Goal: Information Seeking & Learning: Learn about a topic

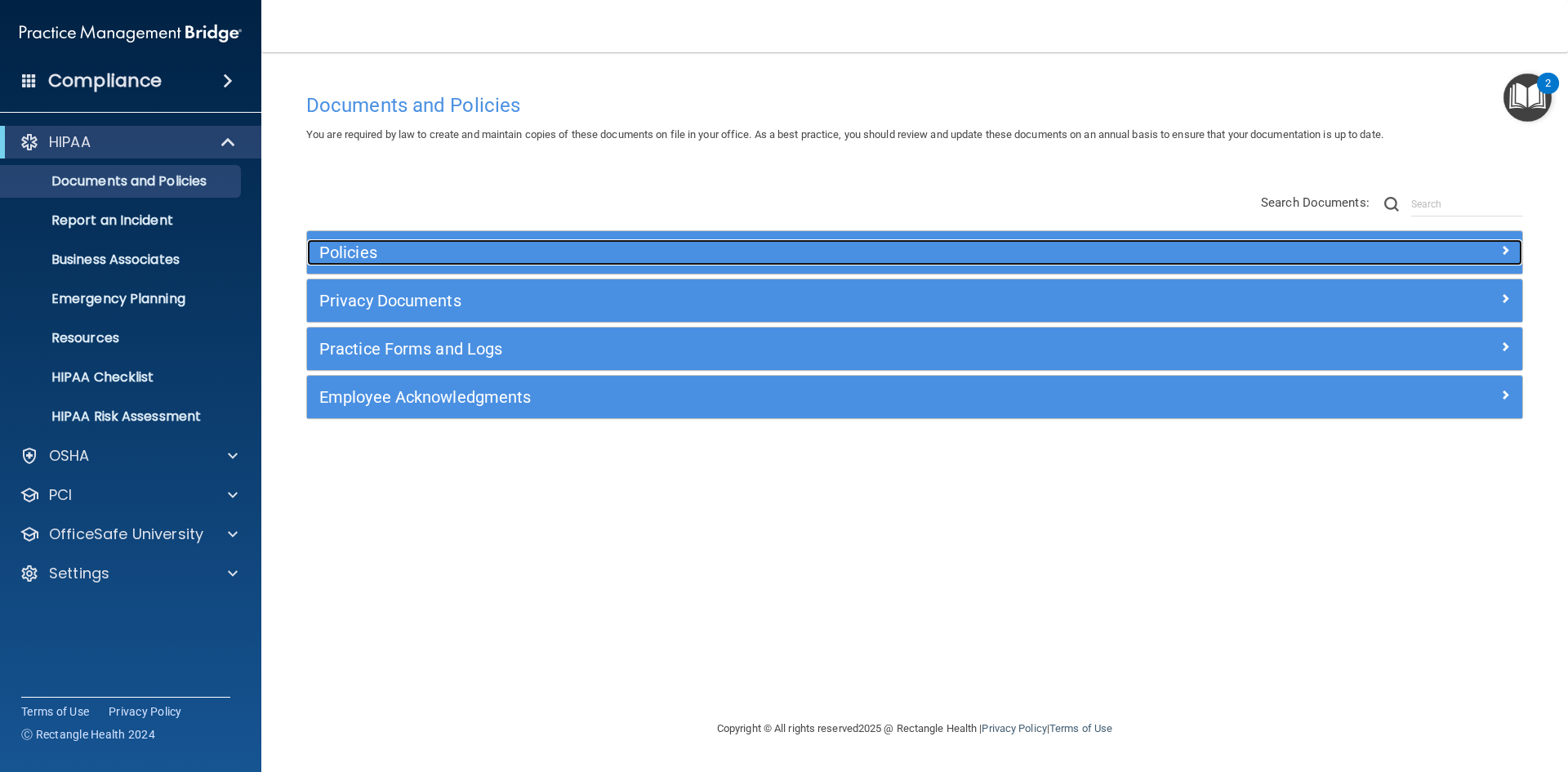
click at [393, 257] on h5 "Policies" at bounding box center [762, 252] width 887 height 18
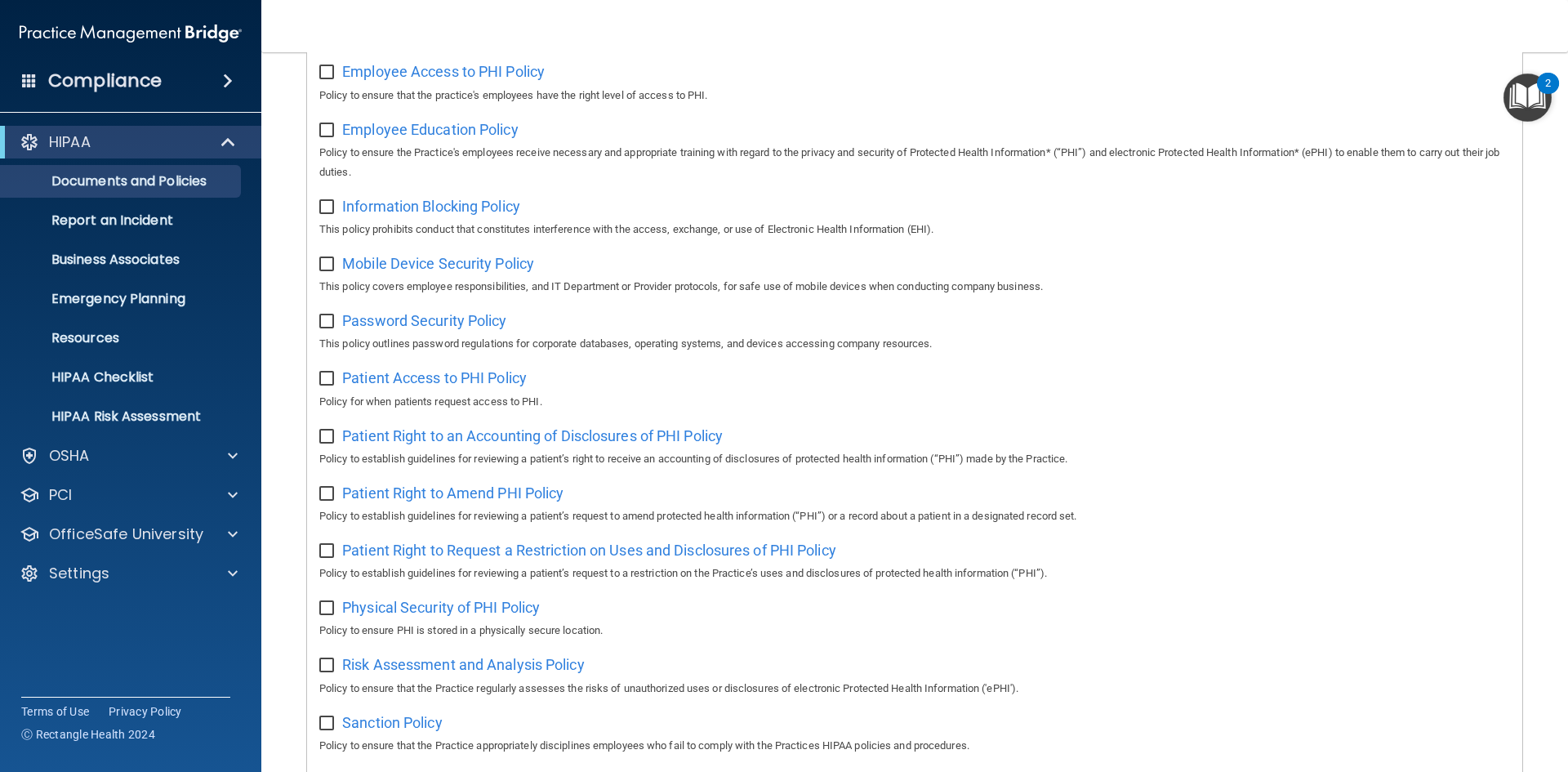
scroll to position [588, 0]
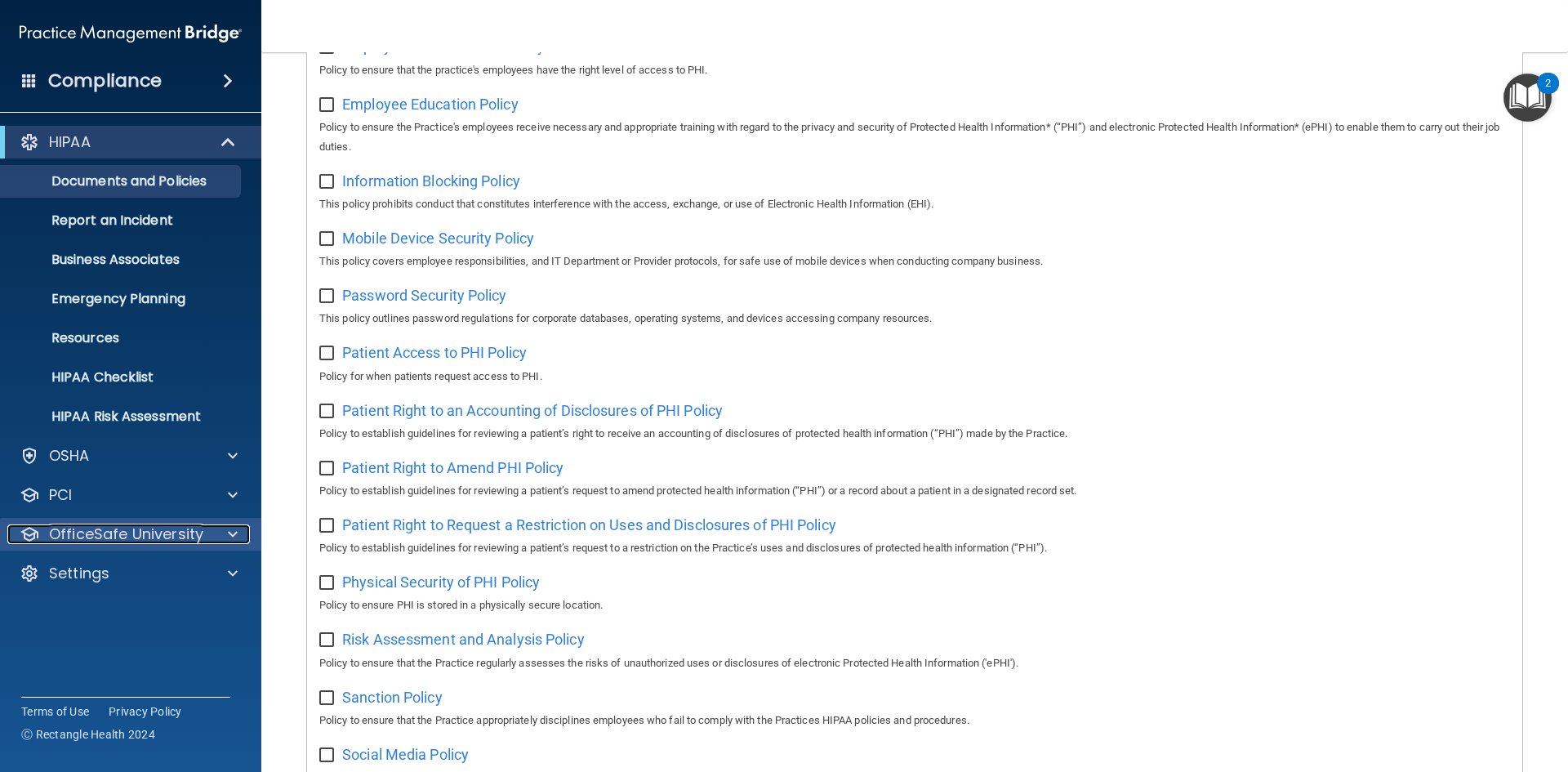
click at [171, 532] on p "OfficeSafe University" at bounding box center [126, 534] width 154 height 20
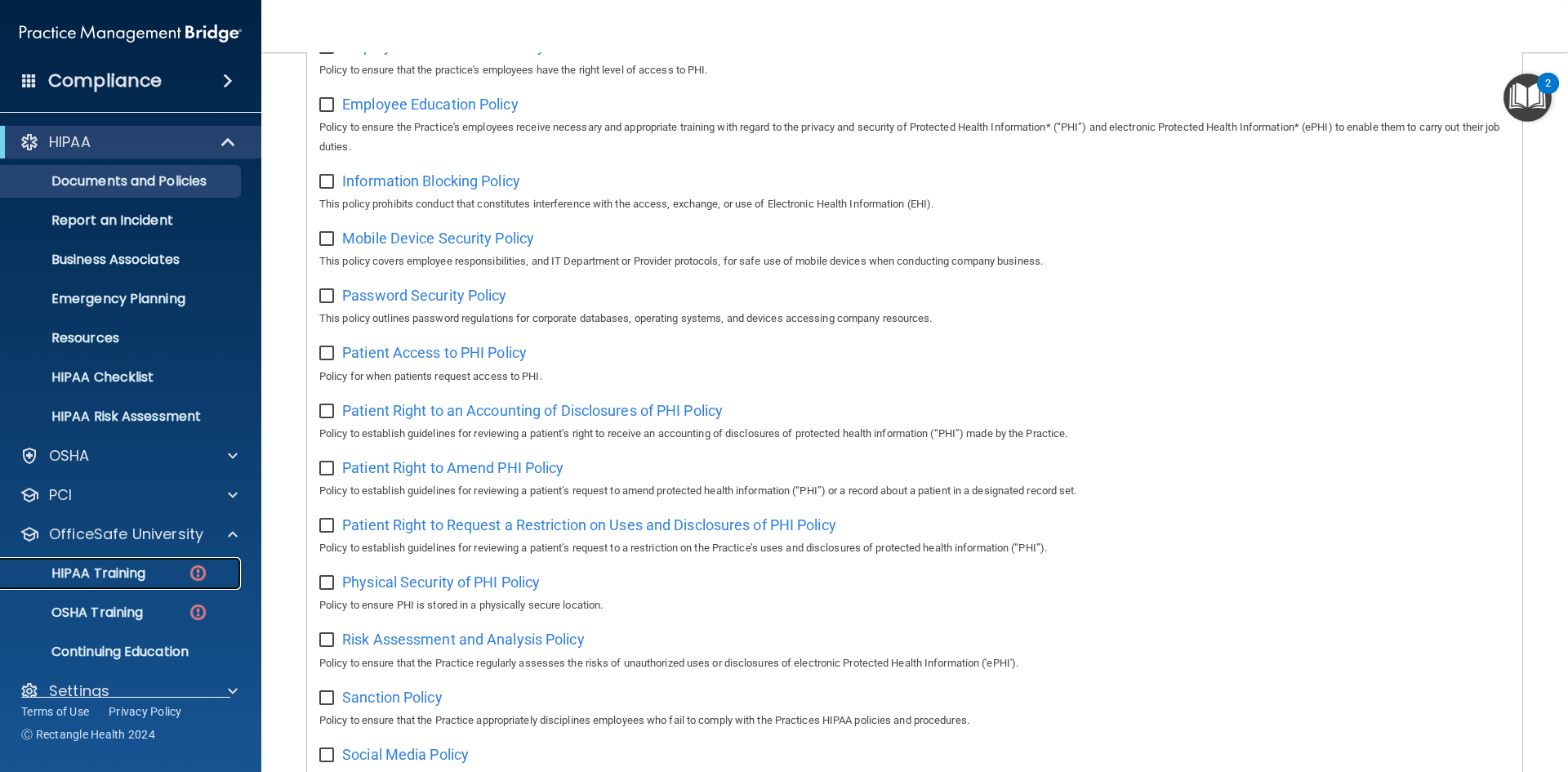
click at [139, 570] on p "HIPAA Training" at bounding box center [78, 573] width 134 height 16
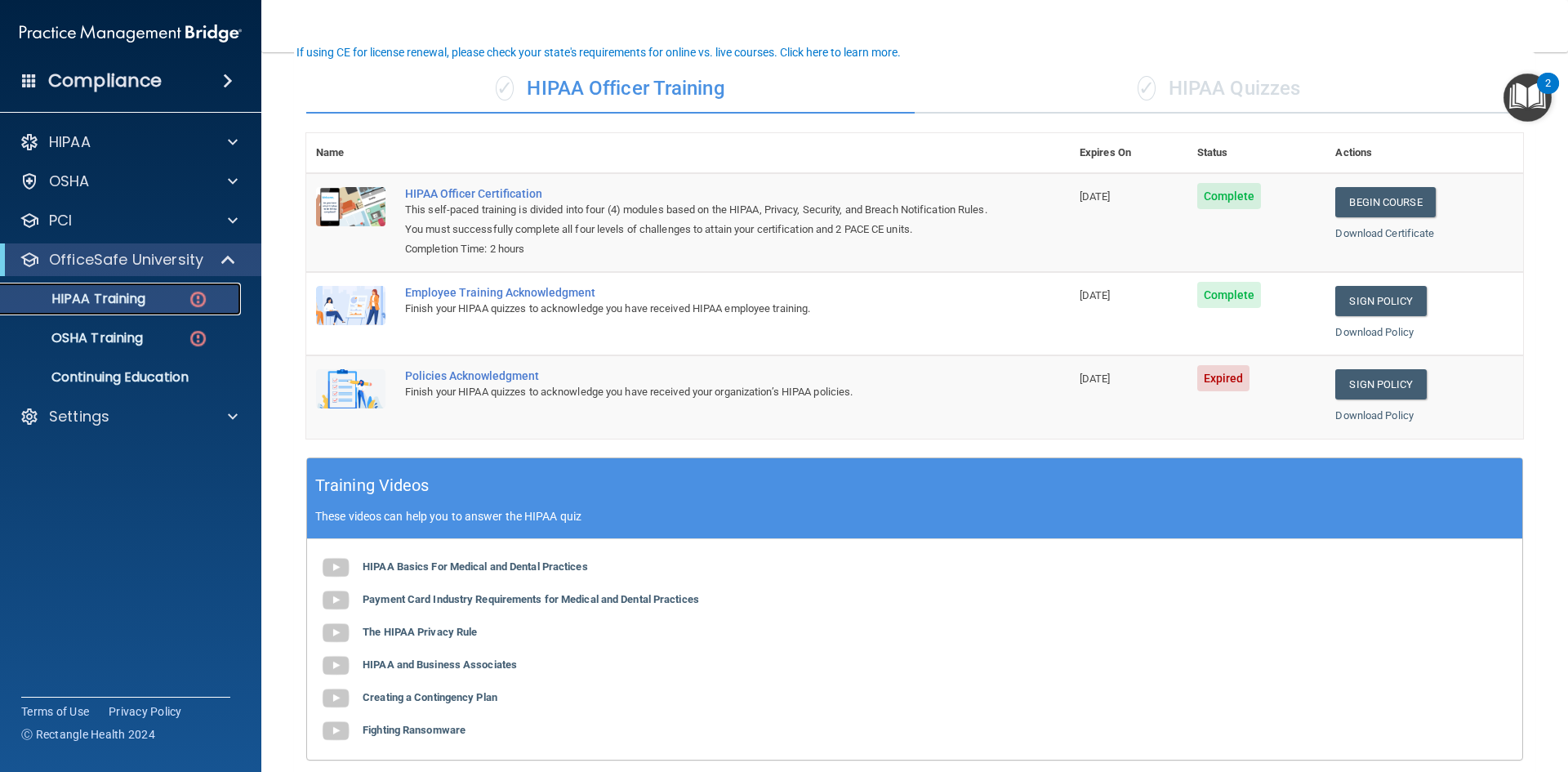
scroll to position [113, 0]
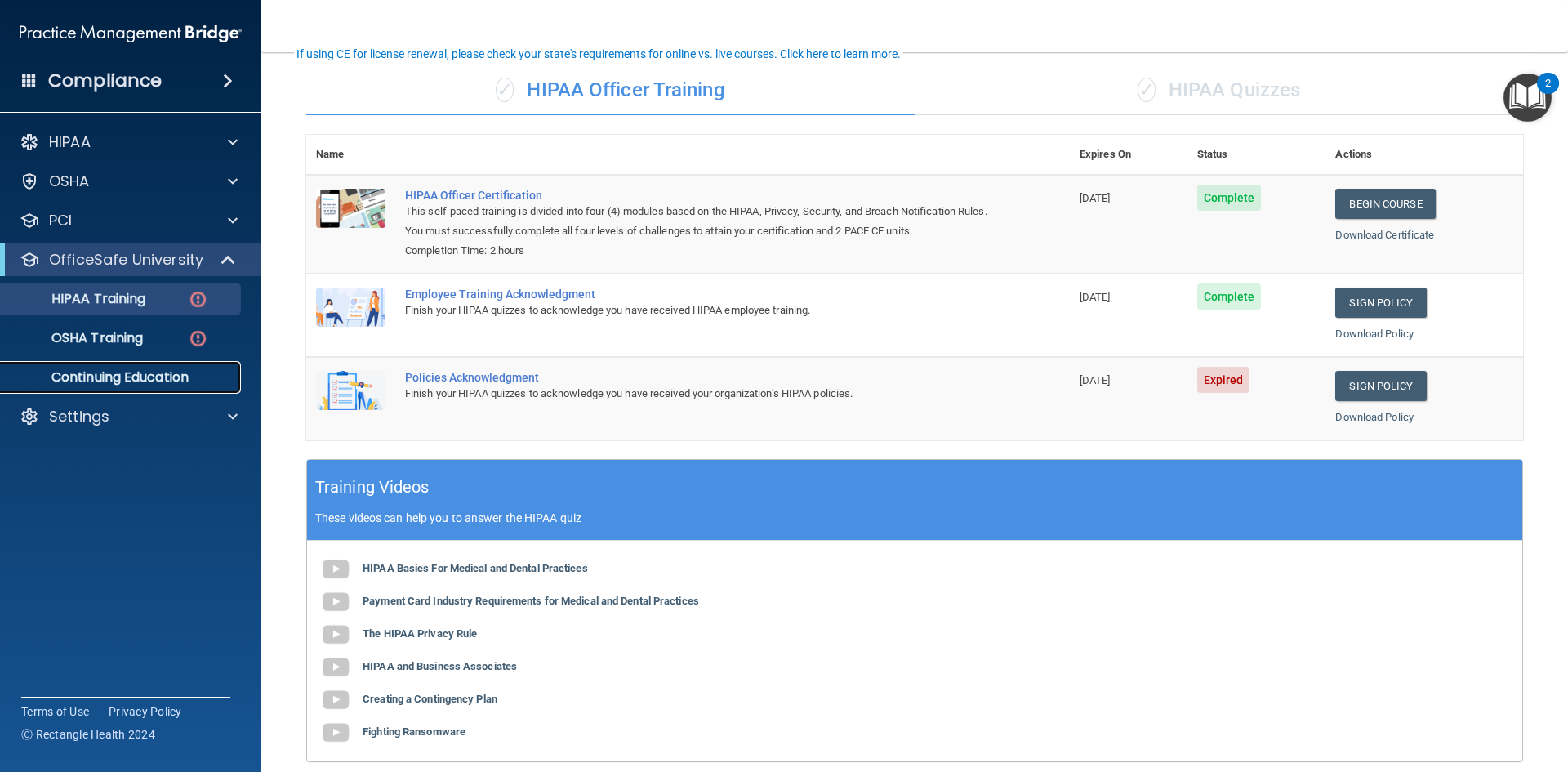
click at [157, 385] on p "Continuing Education" at bounding box center [121, 377] width 223 height 16
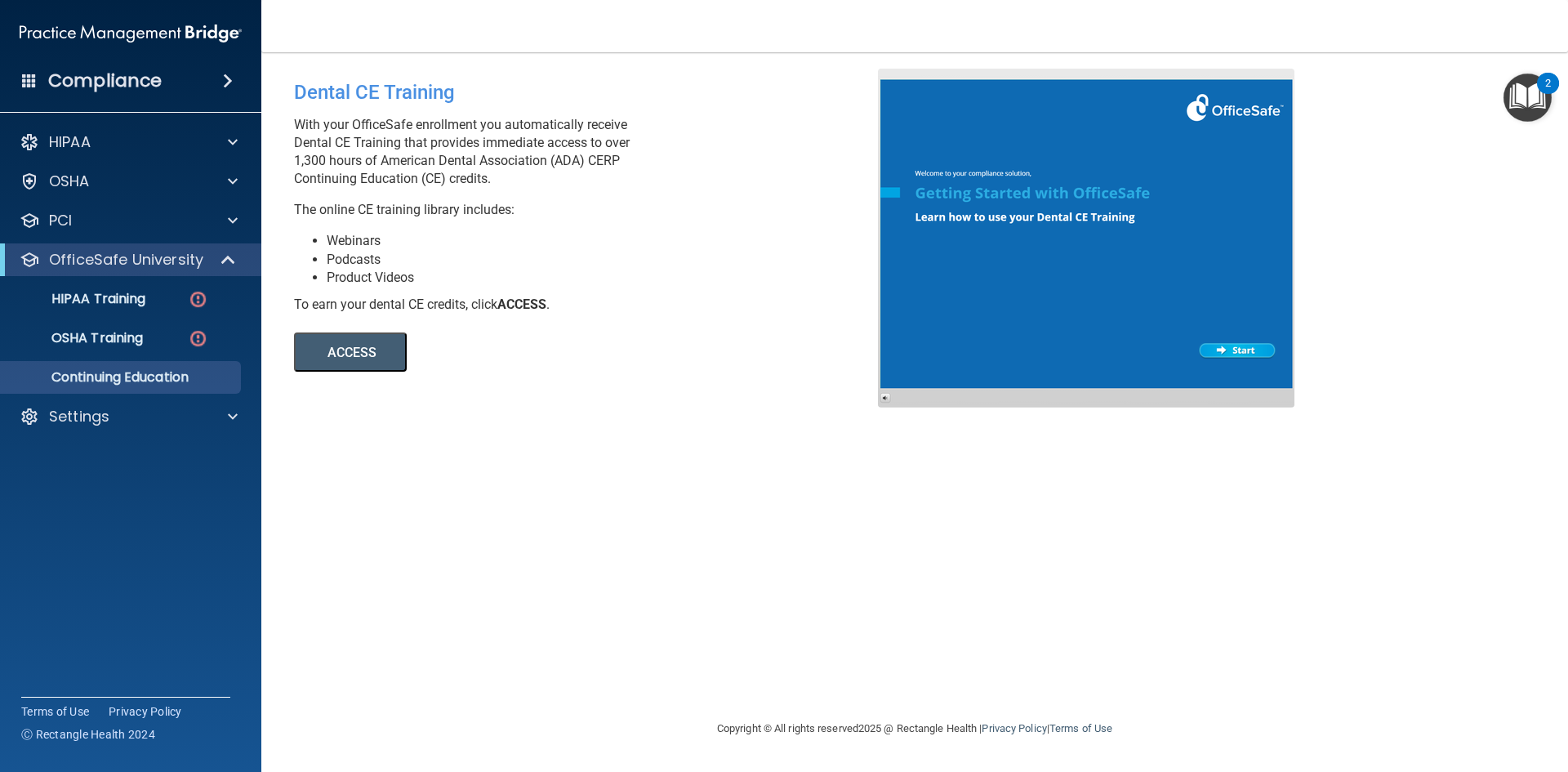
click at [344, 356] on button "ACCESS" at bounding box center [350, 352] width 113 height 40
click at [136, 416] on div "Settings" at bounding box center [109, 416] width 202 height 20
click at [117, 178] on div "OSHA" at bounding box center [109, 181] width 202 height 20
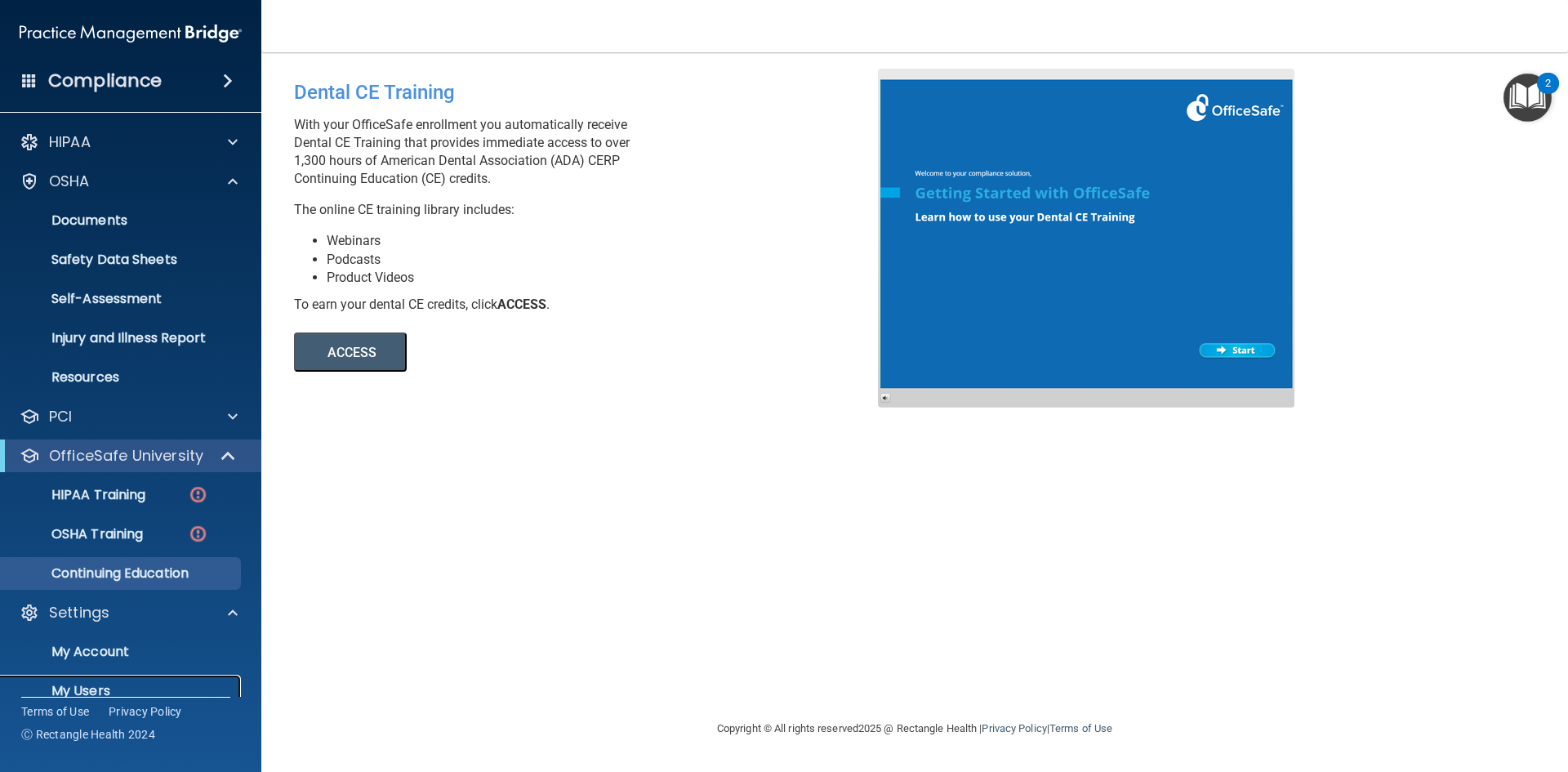
click at [115, 683] on p "My Users" at bounding box center [121, 690] width 223 height 16
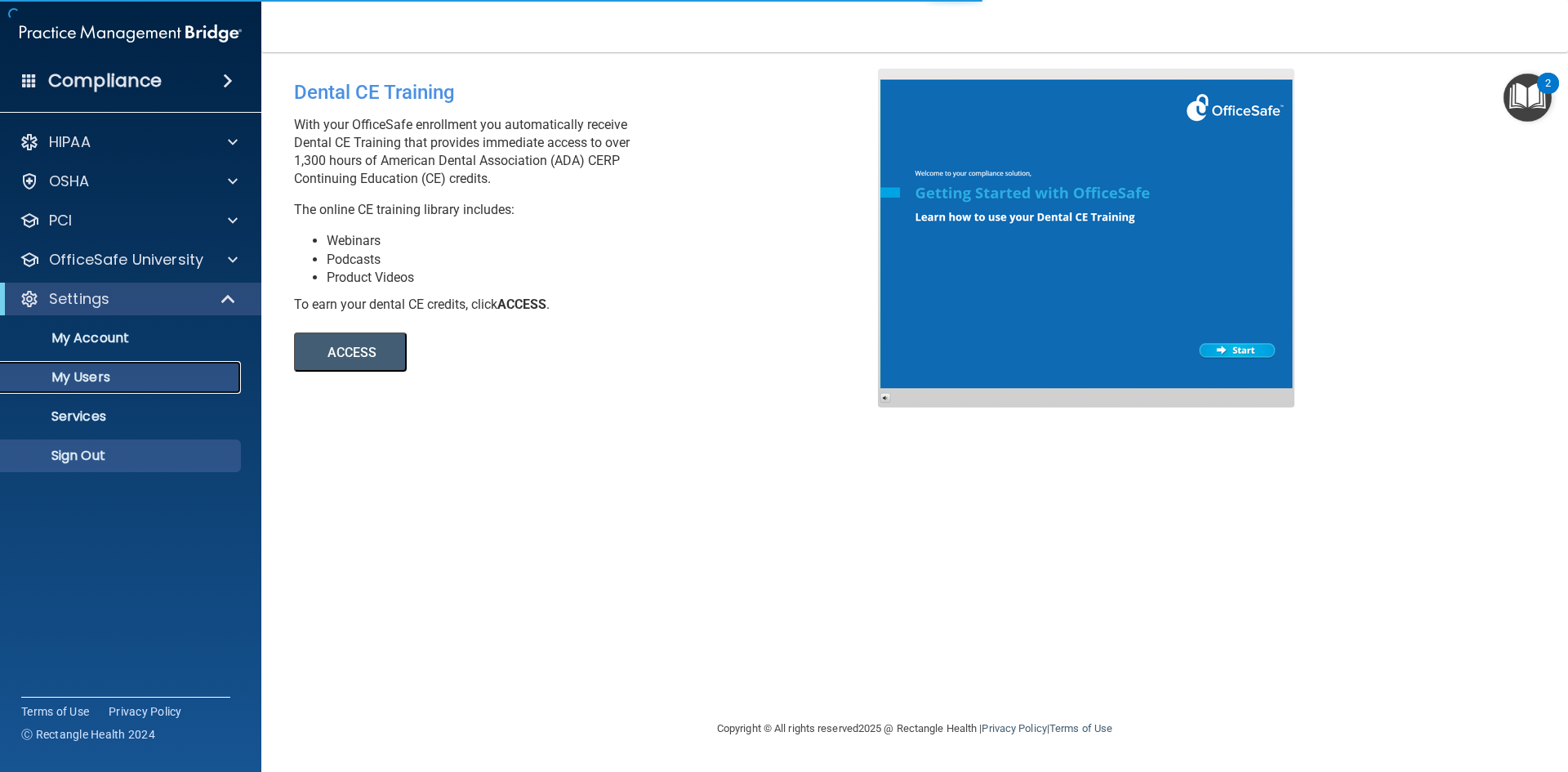
select select "20"
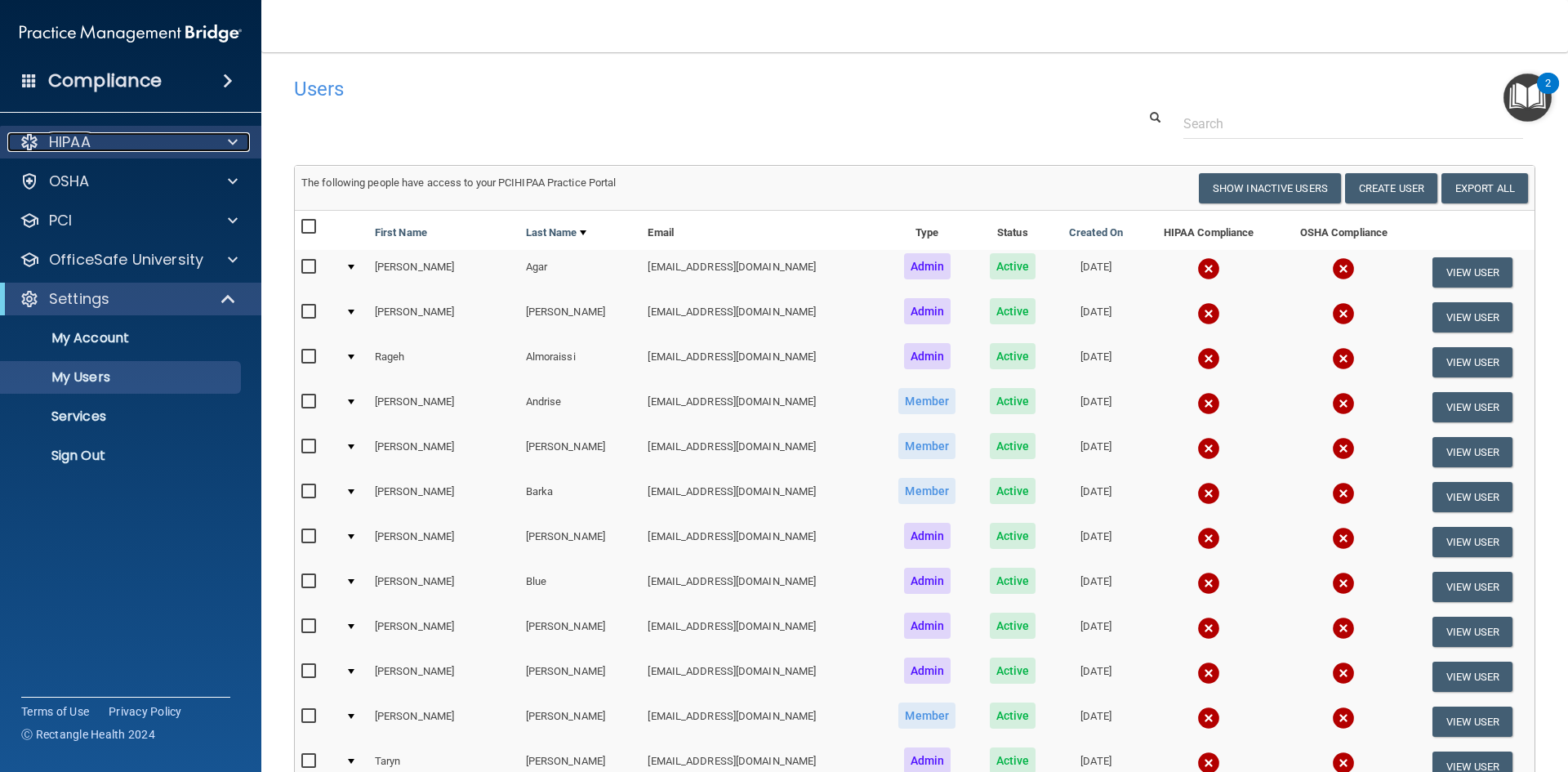
click at [89, 148] on p "HIPAA" at bounding box center [70, 142] width 41 height 20
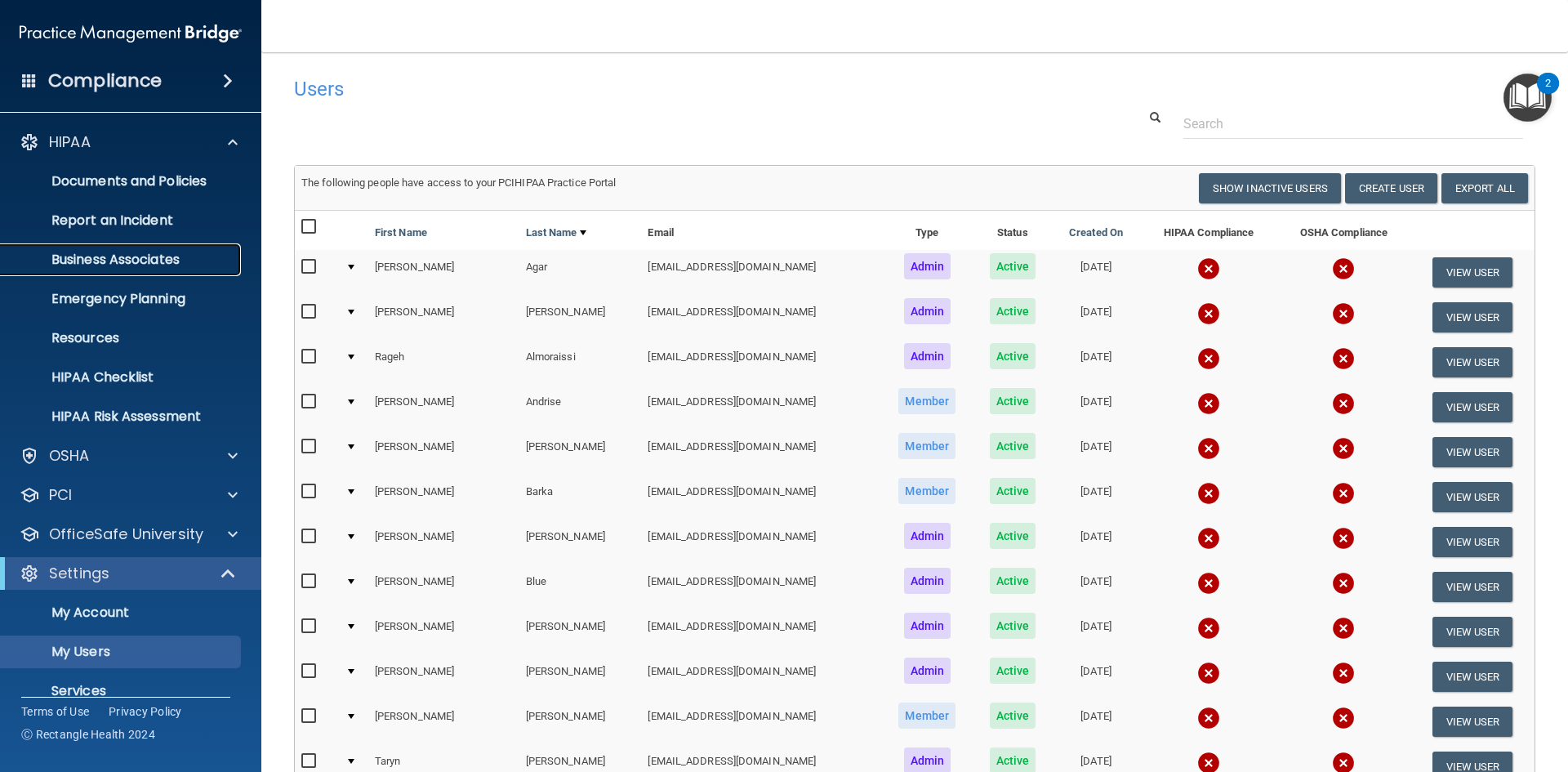
click at [114, 258] on p "Business Associates" at bounding box center [121, 259] width 223 height 16
